Goal: Task Accomplishment & Management: Manage account settings

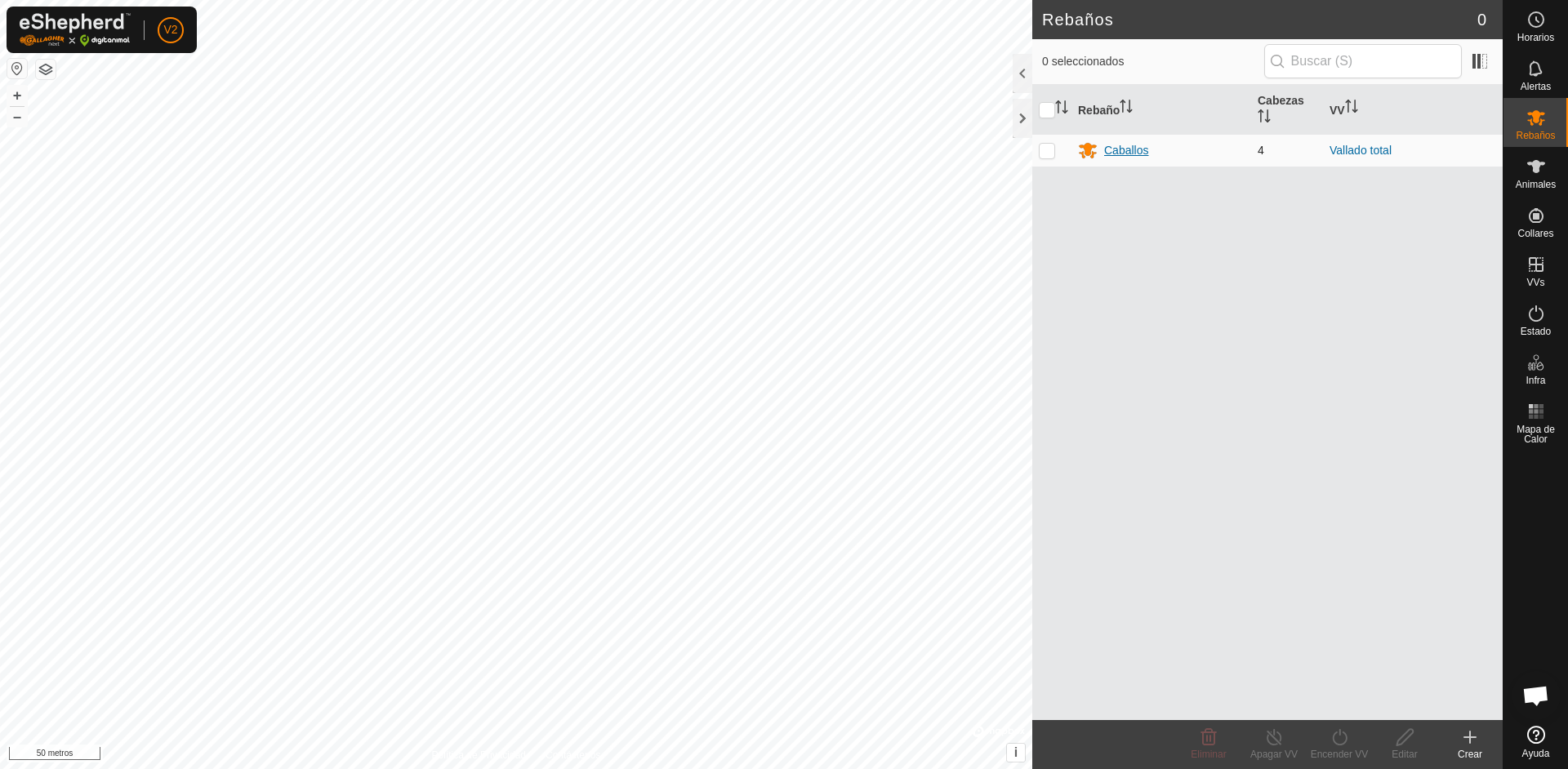
click at [1116, 153] on font "Caballos" at bounding box center [1126, 150] width 44 height 13
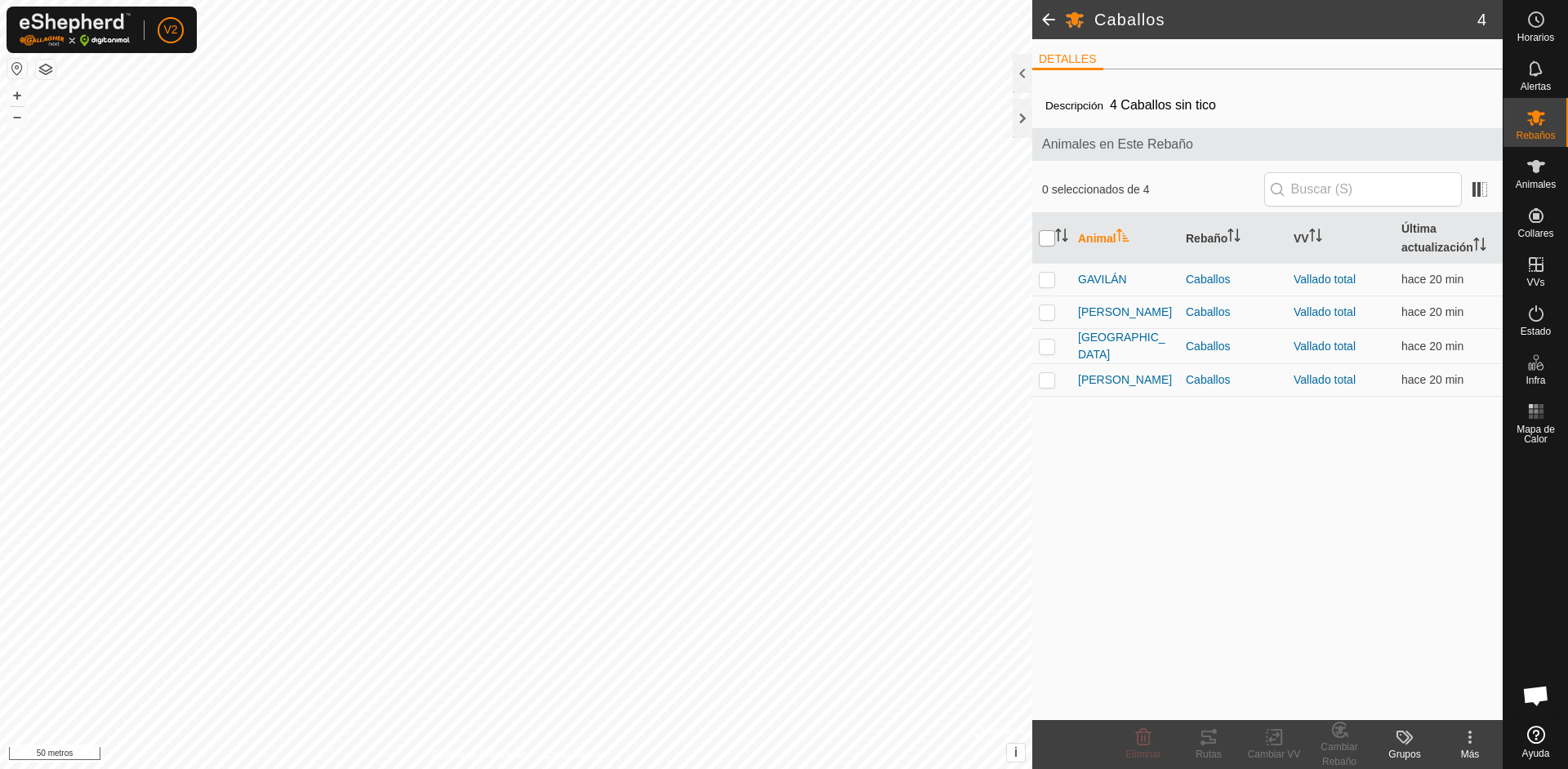
click at [1050, 236] on input "checkbox" at bounding box center [1046, 238] width 16 height 16
checkbox input "true"
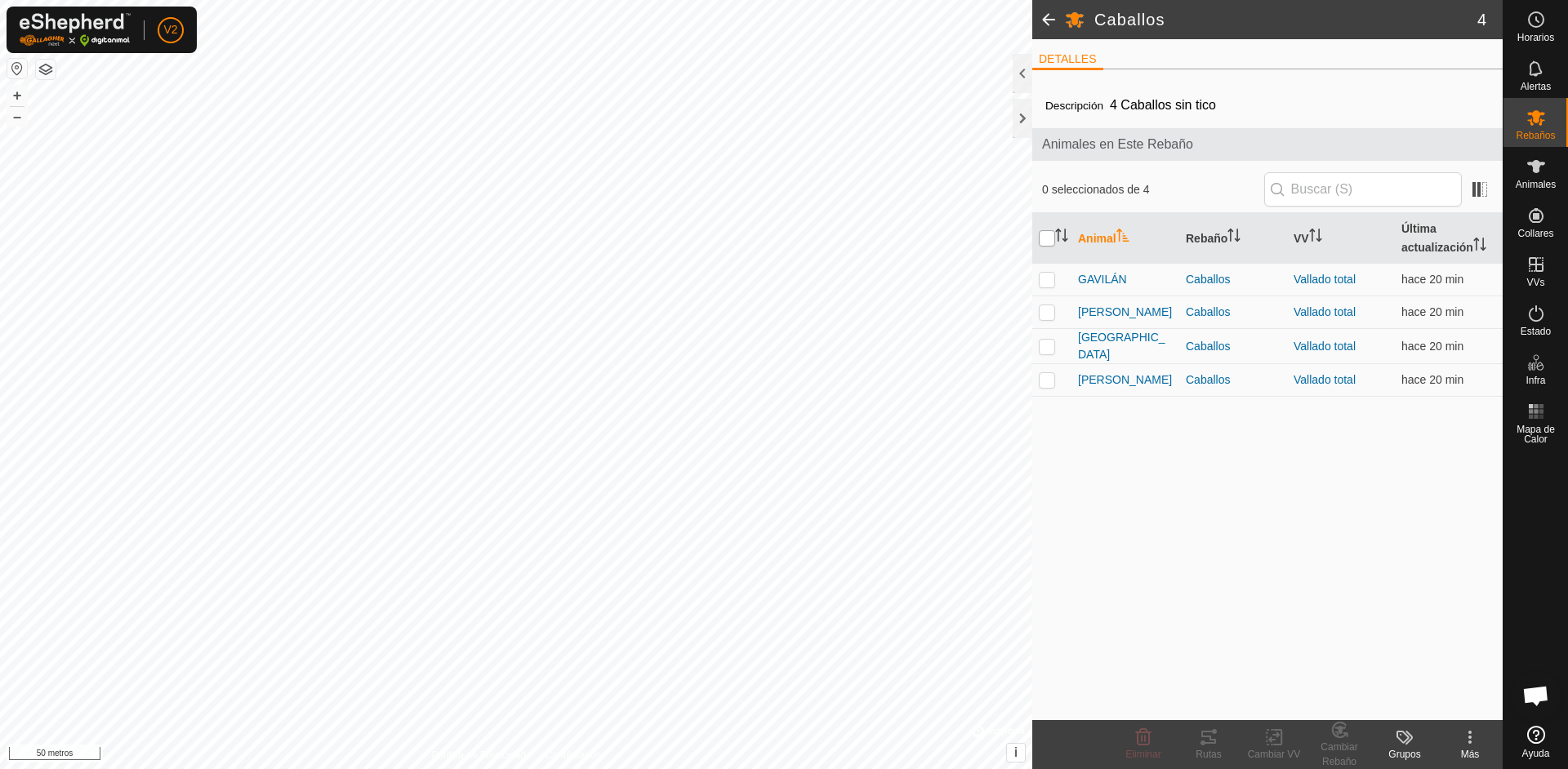
checkbox input "true"
click at [1218, 746] on tracks-svg-icon at bounding box center [1209, 737] width 66 height 20
